Goal: Transaction & Acquisition: Download file/media

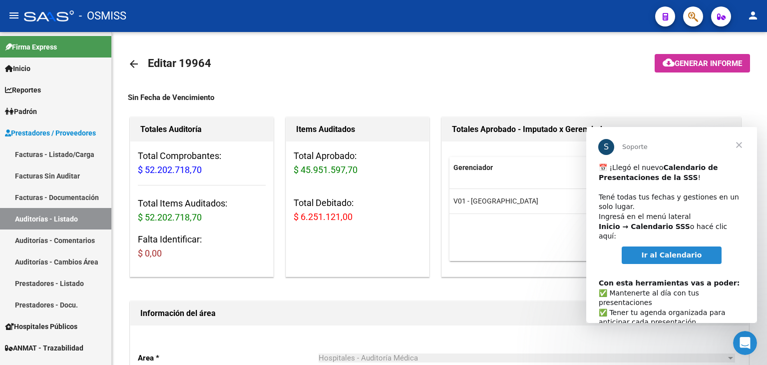
click at [742, 144] on span "Cerrar" at bounding box center [739, 145] width 36 height 36
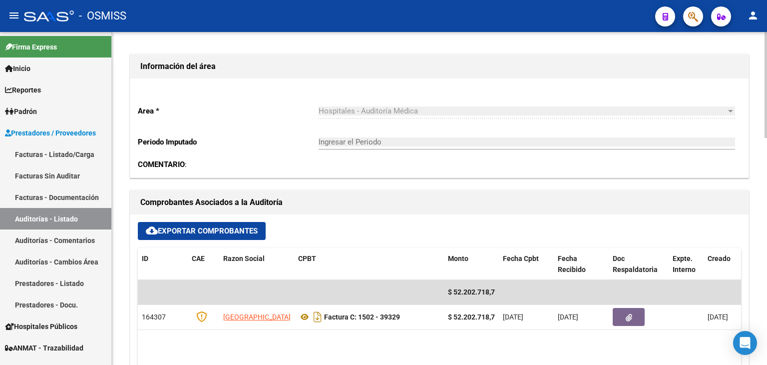
scroll to position [250, 0]
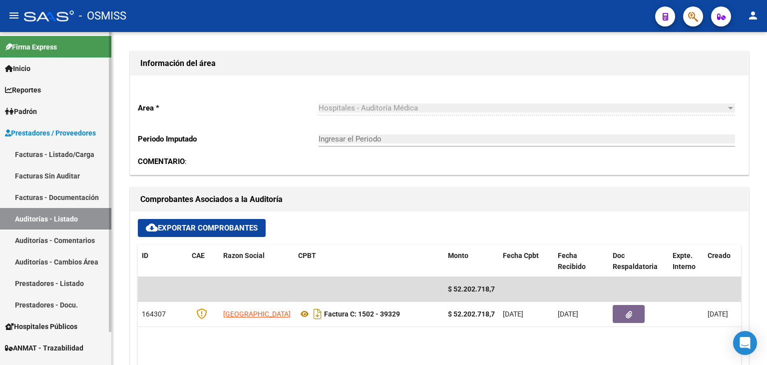
click at [52, 219] on link "Auditorías - Listado" at bounding box center [55, 218] width 111 height 21
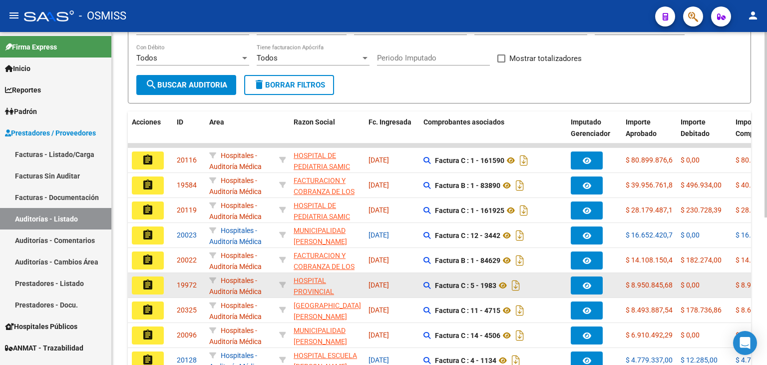
scroll to position [150, 0]
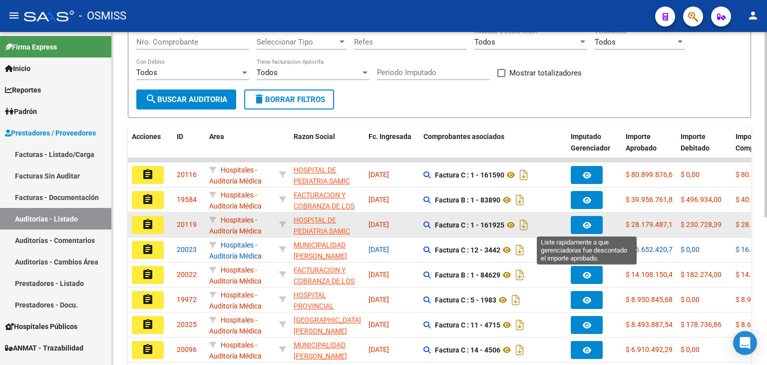
click at [591, 223] on button "button" at bounding box center [587, 225] width 32 height 18
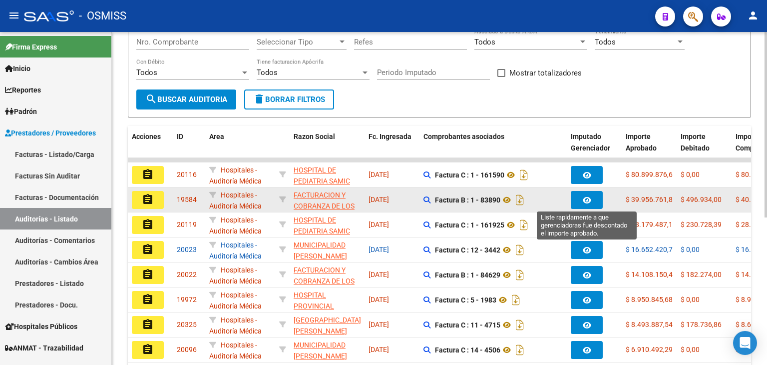
click at [585, 197] on icon "button" at bounding box center [587, 199] width 8 height 7
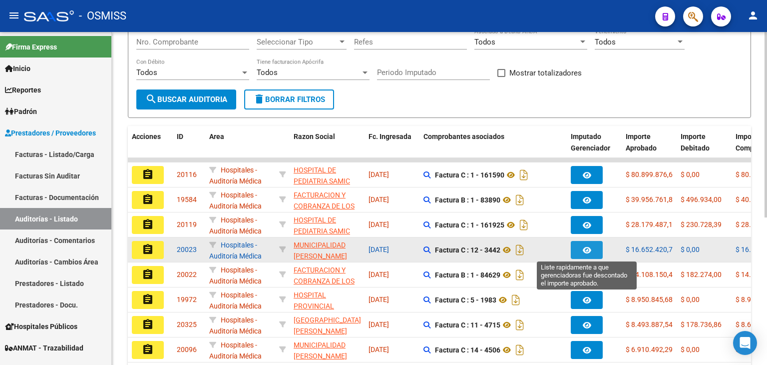
click at [585, 243] on button "button" at bounding box center [587, 250] width 32 height 18
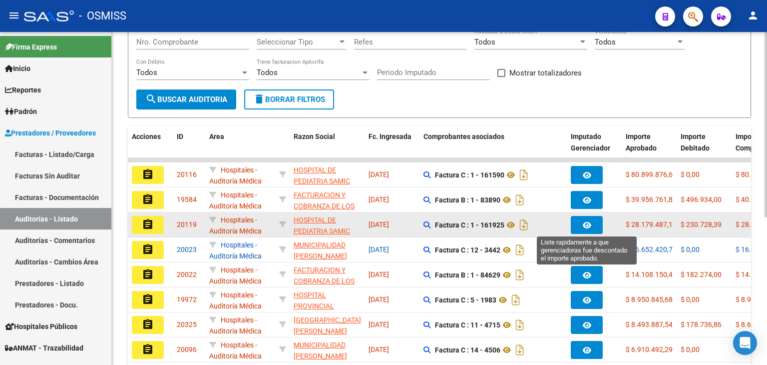
click at [582, 228] on button "button" at bounding box center [587, 225] width 32 height 18
click at [147, 227] on mat-icon "assignment" at bounding box center [148, 224] width 12 height 12
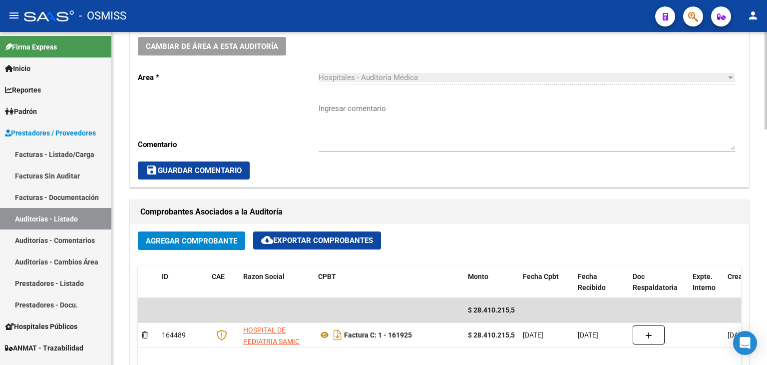
scroll to position [400, 0]
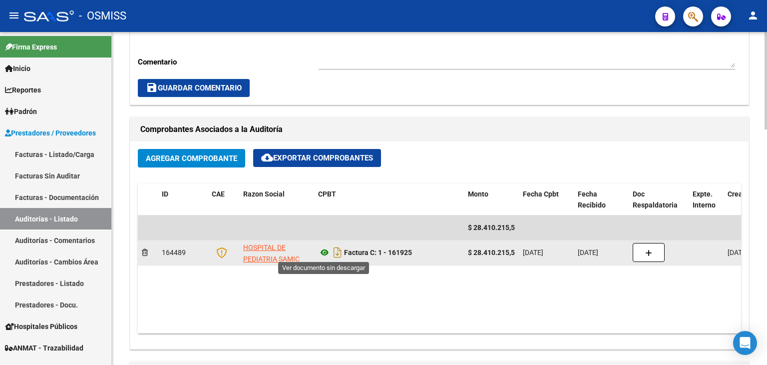
click at [327, 252] on icon at bounding box center [324, 252] width 13 height 12
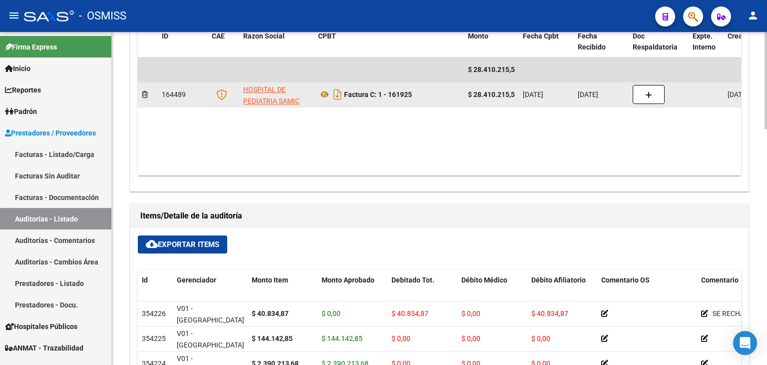
scroll to position [599, 0]
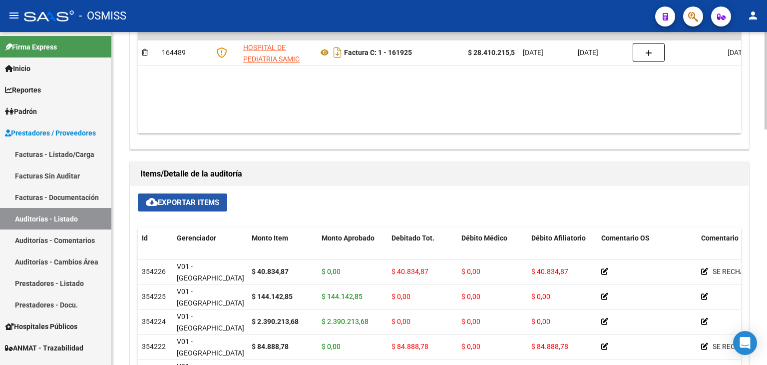
click at [185, 202] on span "cloud_download Exportar Items" at bounding box center [182, 202] width 73 height 9
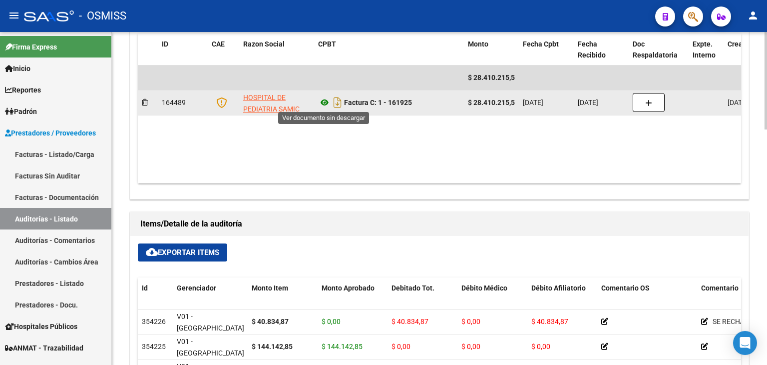
click at [325, 101] on icon at bounding box center [324, 102] width 13 height 12
